Goal: Information Seeking & Learning: Find specific fact

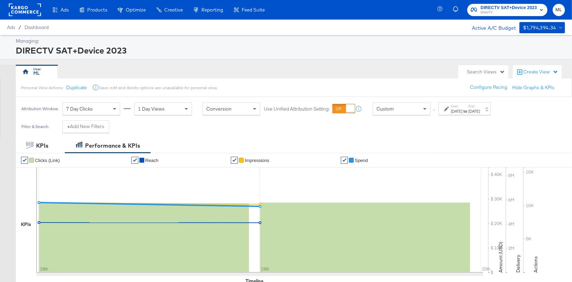
click at [456, 112] on div "[DATE]" at bounding box center [456, 111] width 12 height 6
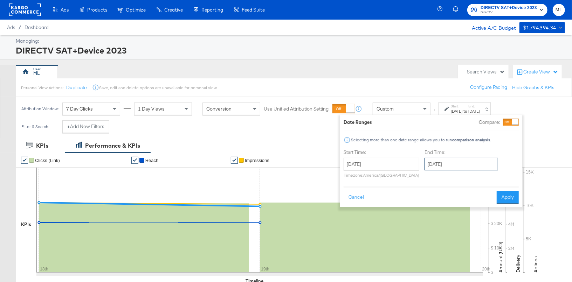
click at [439, 163] on input "[DATE]" at bounding box center [460, 164] width 73 height 13
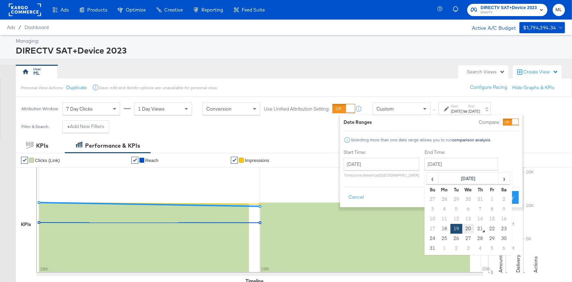
click at [465, 225] on td "20" at bounding box center [468, 229] width 12 height 10
type input "[DATE]"
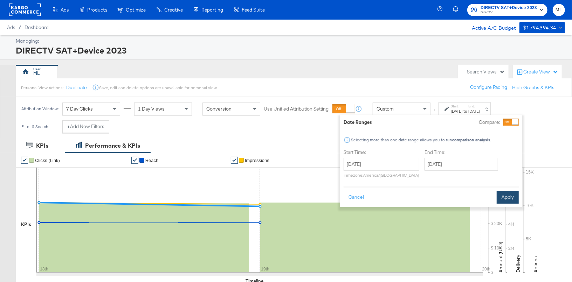
click at [508, 197] on button "Apply" at bounding box center [507, 197] width 22 height 13
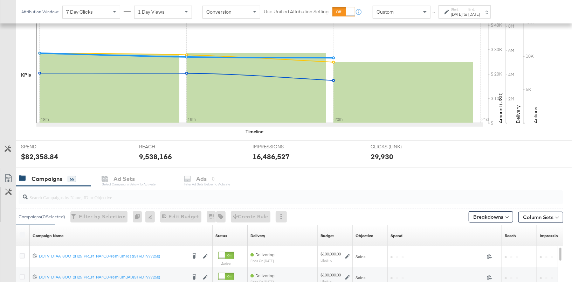
scroll to position [159, 0]
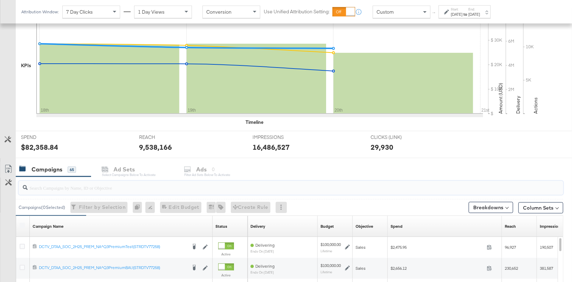
click at [92, 188] on input "search" at bounding box center [271, 185] width 486 height 14
type input "q3p"
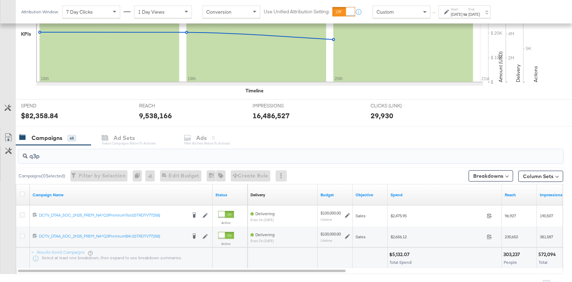
scroll to position [226, 0]
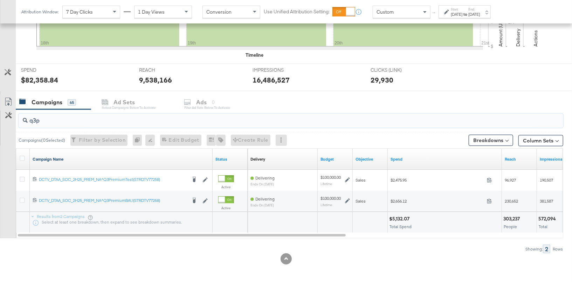
click at [136, 158] on link "Campaign Name" at bounding box center [121, 159] width 177 height 6
click at [136, 157] on link "Campaign Name ↓" at bounding box center [121, 159] width 177 height 6
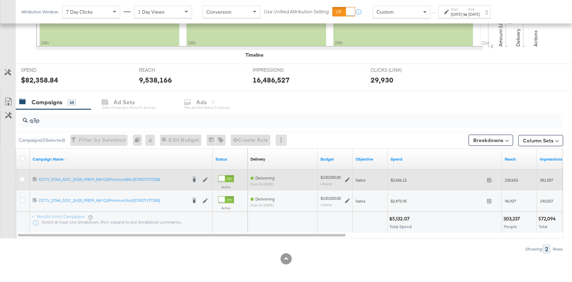
click at [400, 179] on span "$2,656.12" at bounding box center [436, 179] width 93 height 5
copy span "2,656.12"
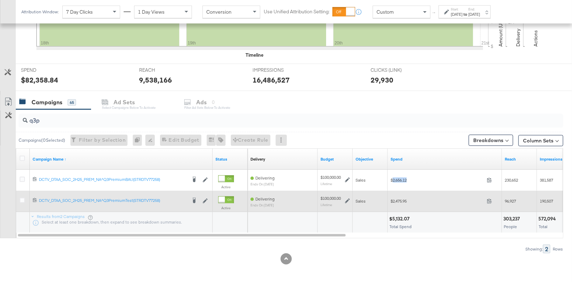
click at [399, 198] on span "$2,475.95" at bounding box center [436, 200] width 93 height 5
copy span "2,475.95"
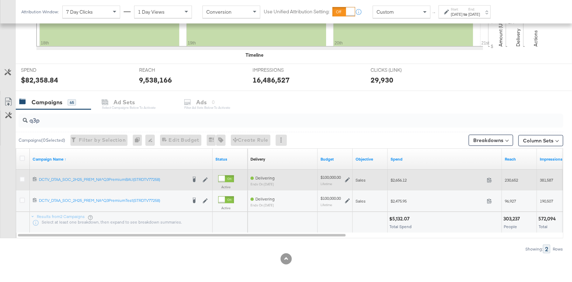
click at [511, 180] on span "230,652" at bounding box center [510, 179] width 13 height 5
copy span "230,652"
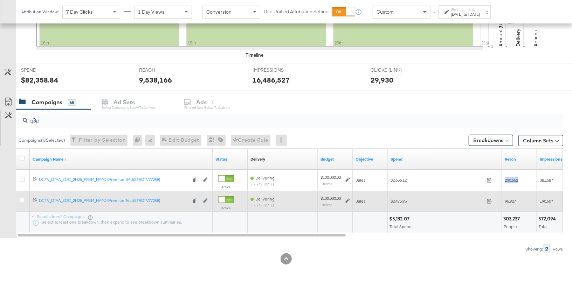
click at [509, 200] on span "96,927" at bounding box center [509, 200] width 11 height 5
copy span "96,927"
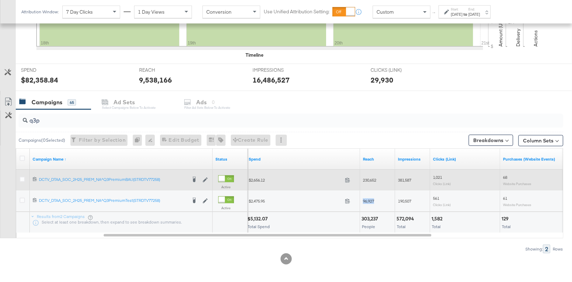
click at [407, 178] on span "381,587" at bounding box center [404, 179] width 13 height 5
copy span "381,587"
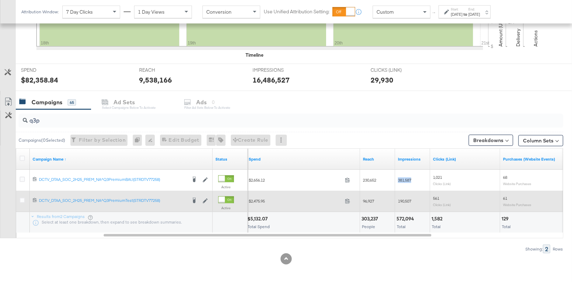
click at [406, 198] on span "190,507" at bounding box center [404, 200] width 13 height 5
copy span "190,507"
